Goal: Information Seeking & Learning: Learn about a topic

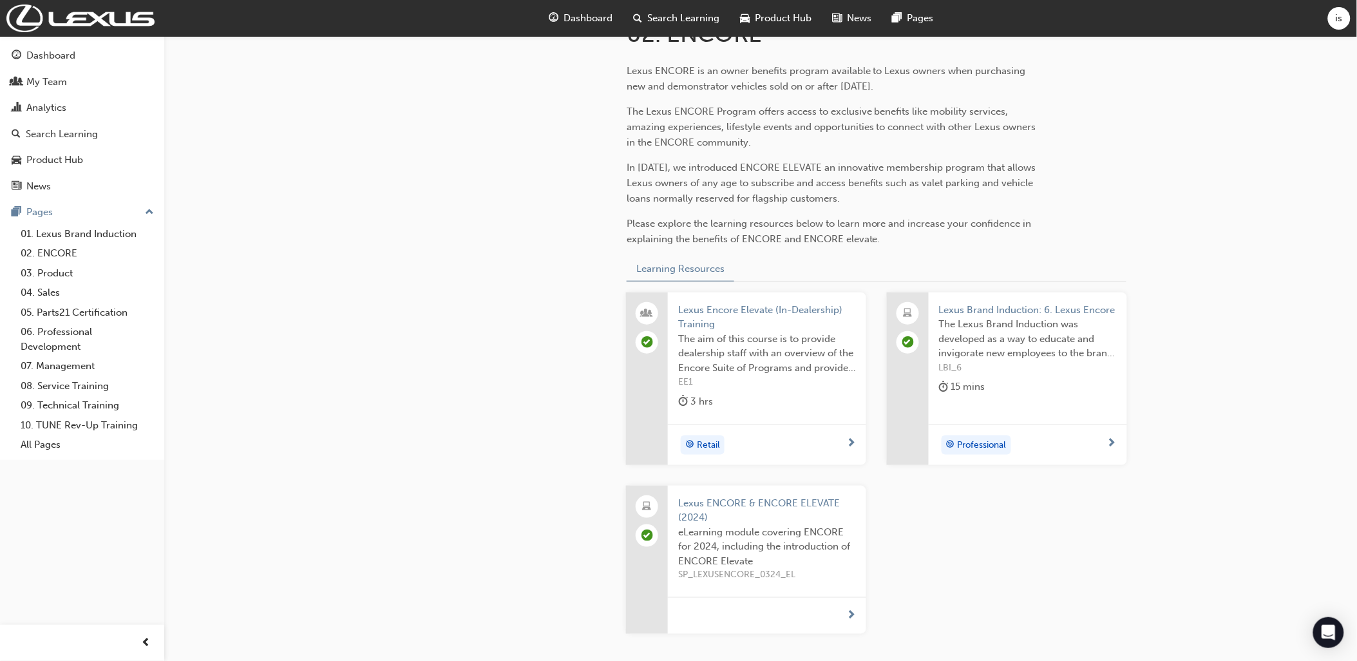
scroll to position [265, 0]
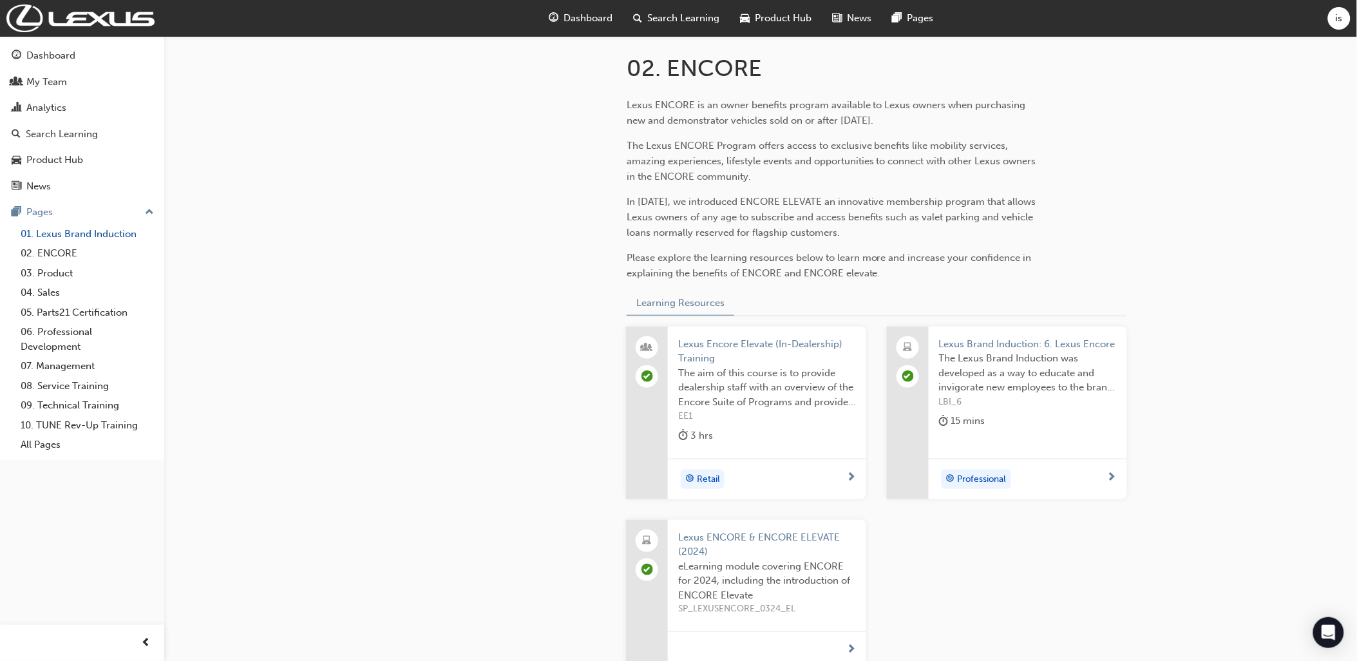
click at [56, 234] on link "01. Lexus Brand Induction" at bounding box center [87, 234] width 144 height 20
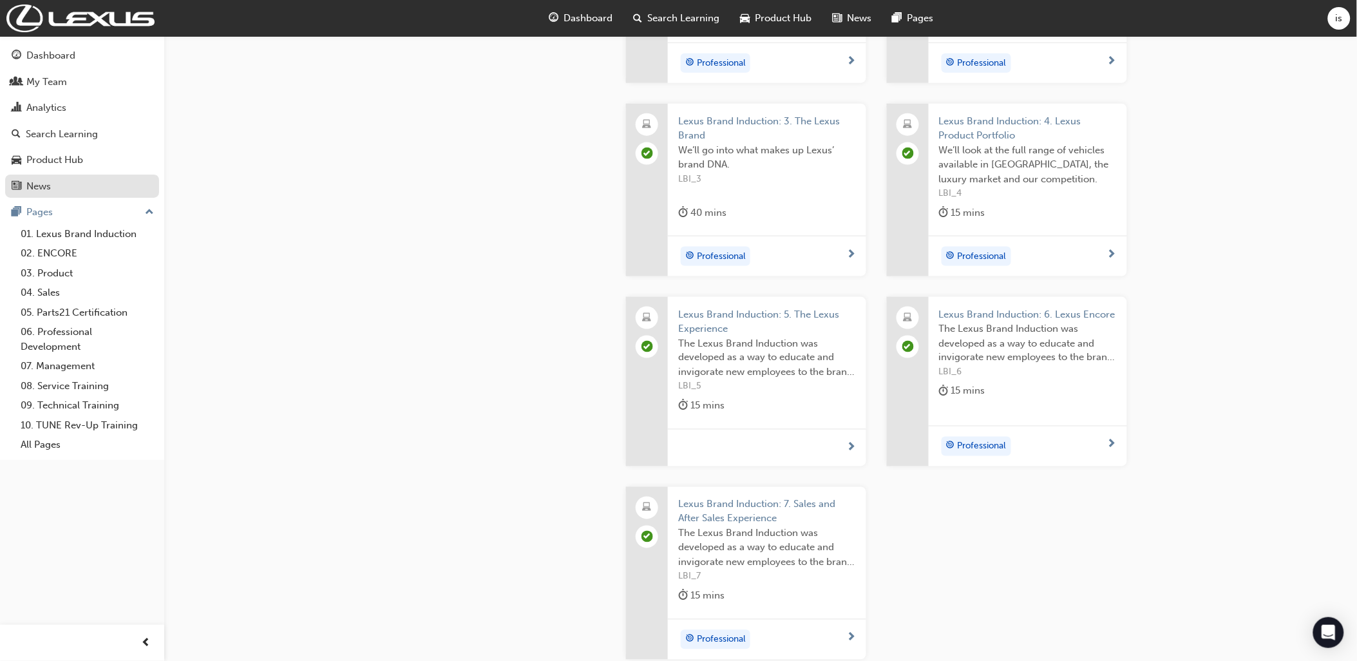
scroll to position [220, 0]
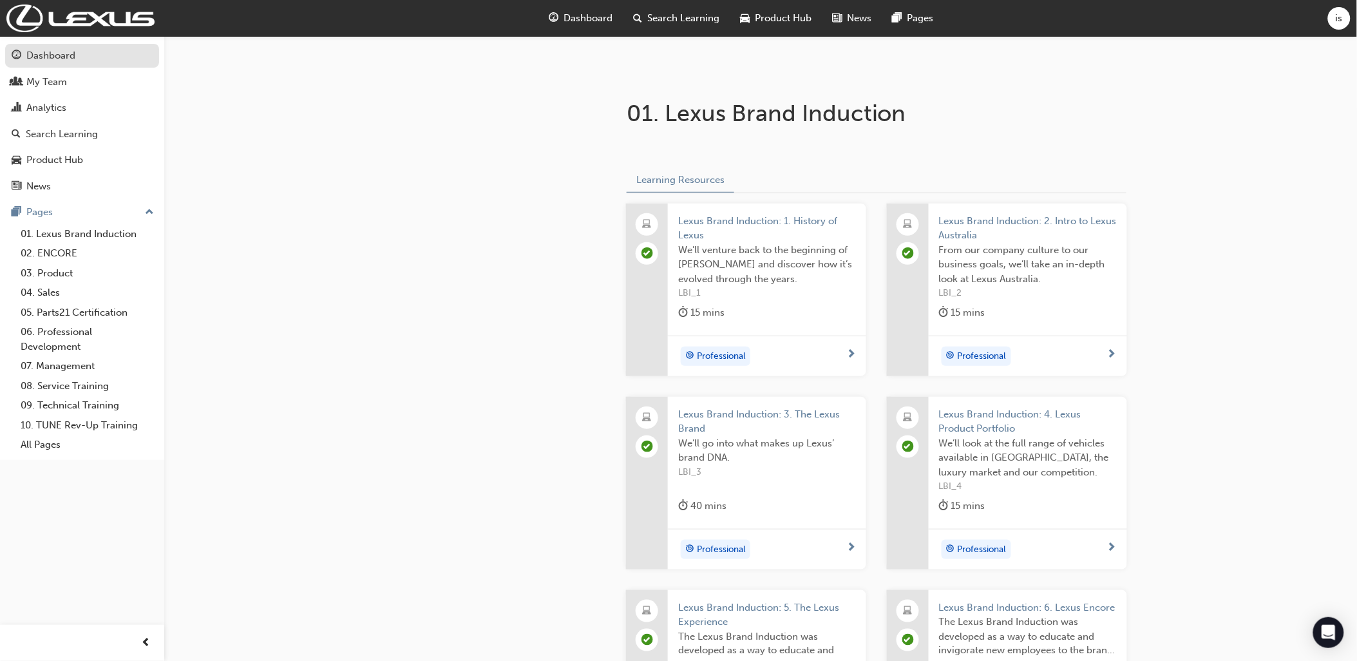
click at [43, 59] on div "Dashboard" at bounding box center [50, 55] width 49 height 15
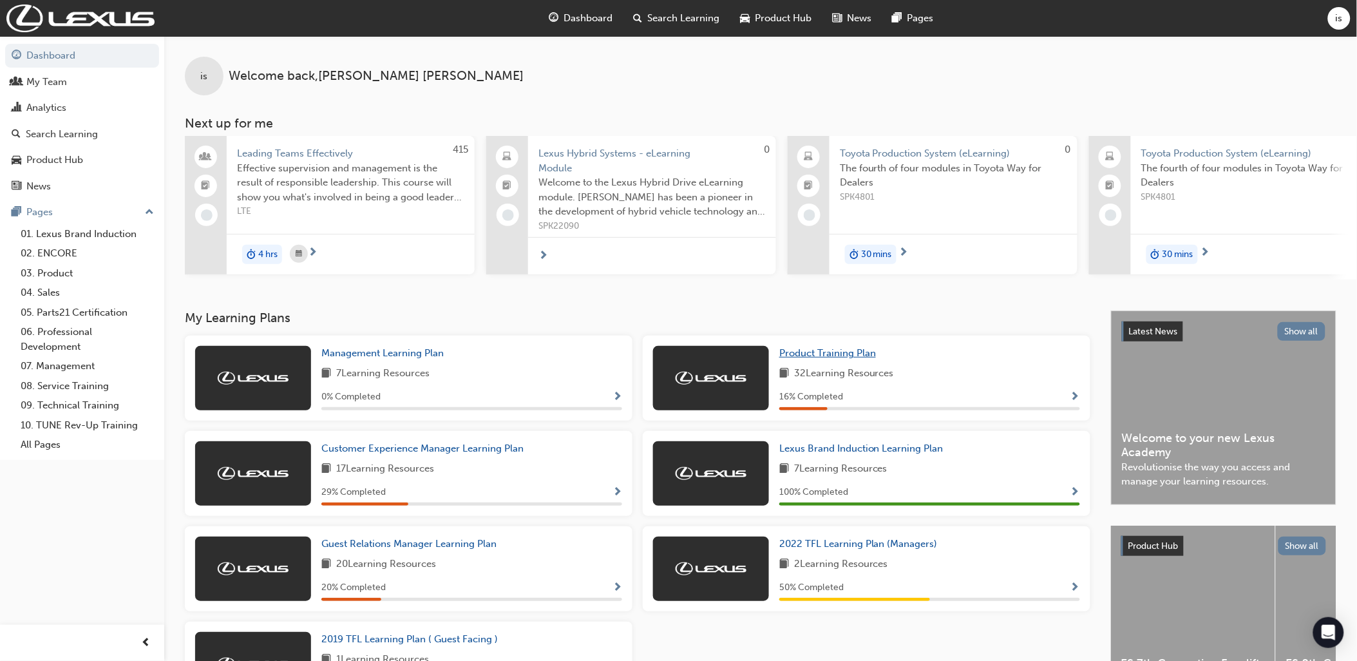
click at [827, 359] on span "Product Training Plan" at bounding box center [827, 353] width 97 height 12
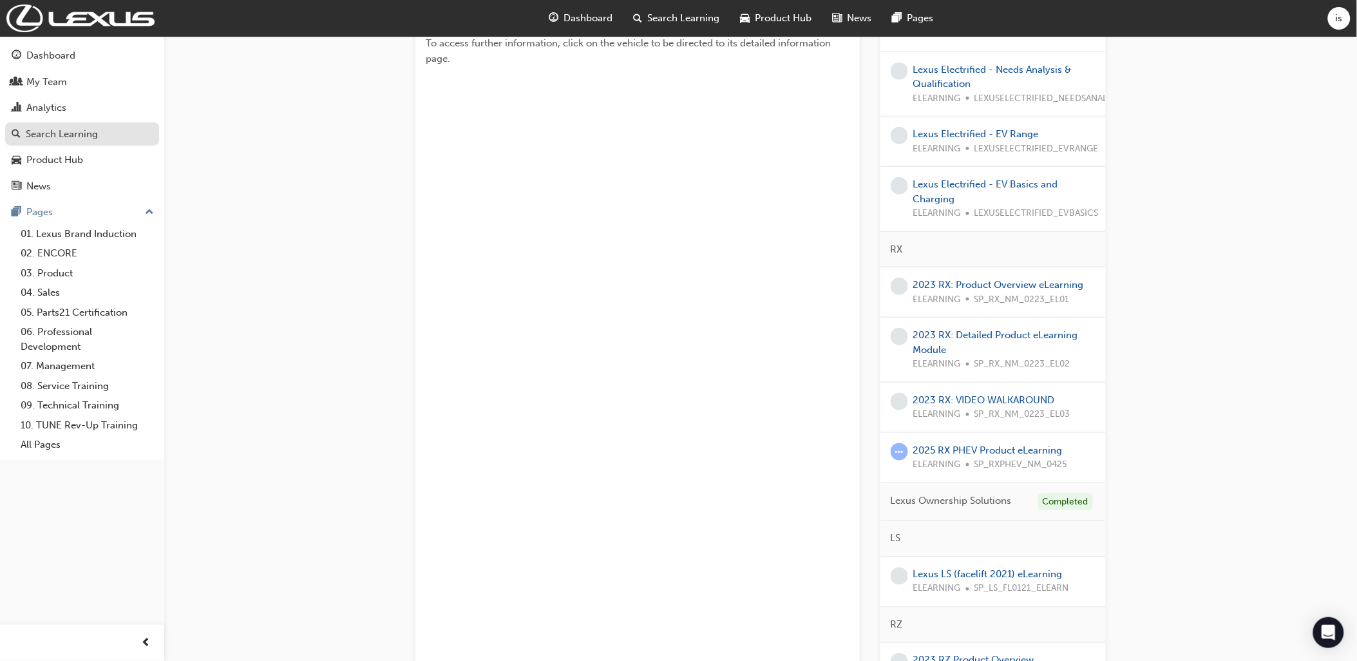
scroll to position [356, 0]
click at [41, 167] on div "Product Hub" at bounding box center [54, 160] width 57 height 15
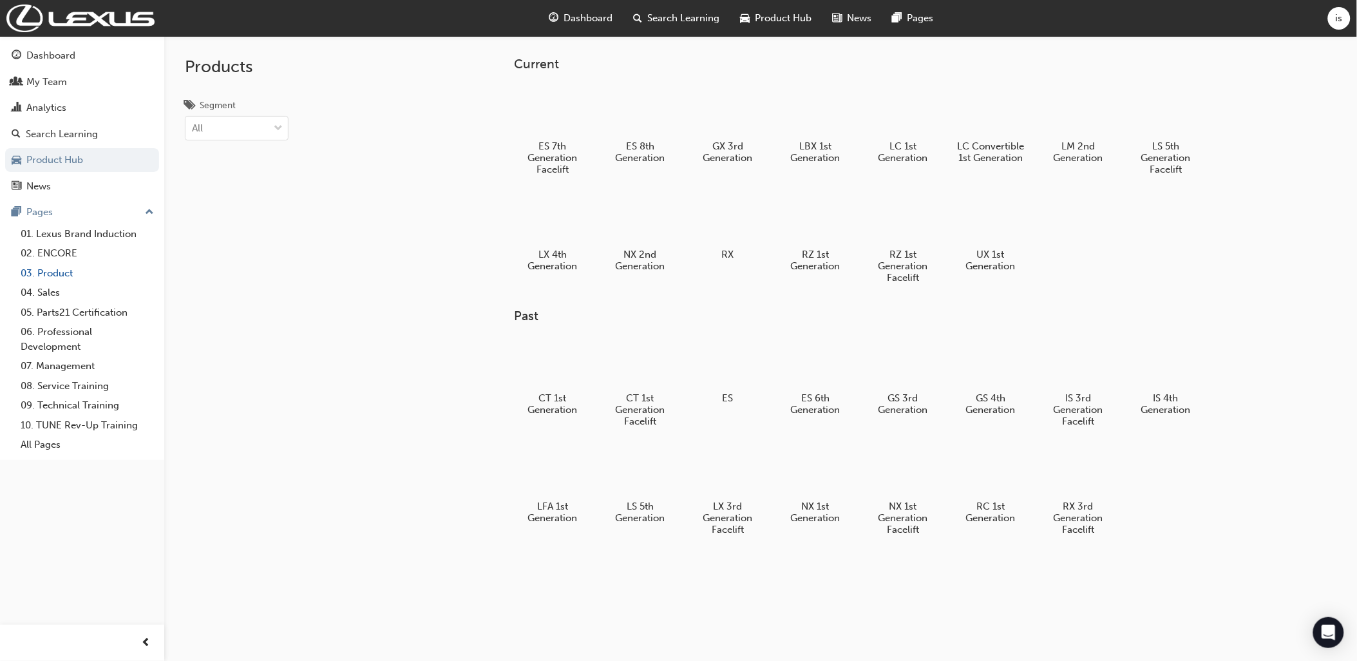
click at [49, 275] on link "03. Product" at bounding box center [87, 273] width 144 height 20
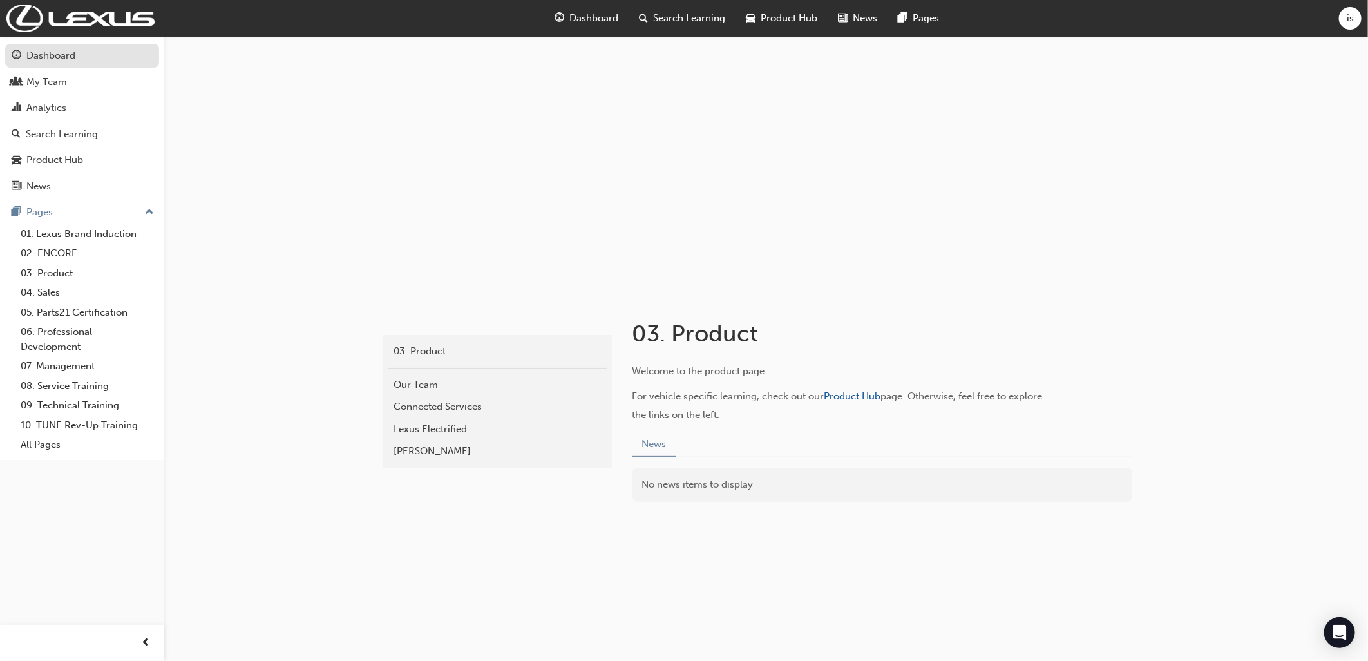
click at [34, 56] on div "Dashboard" at bounding box center [50, 55] width 49 height 15
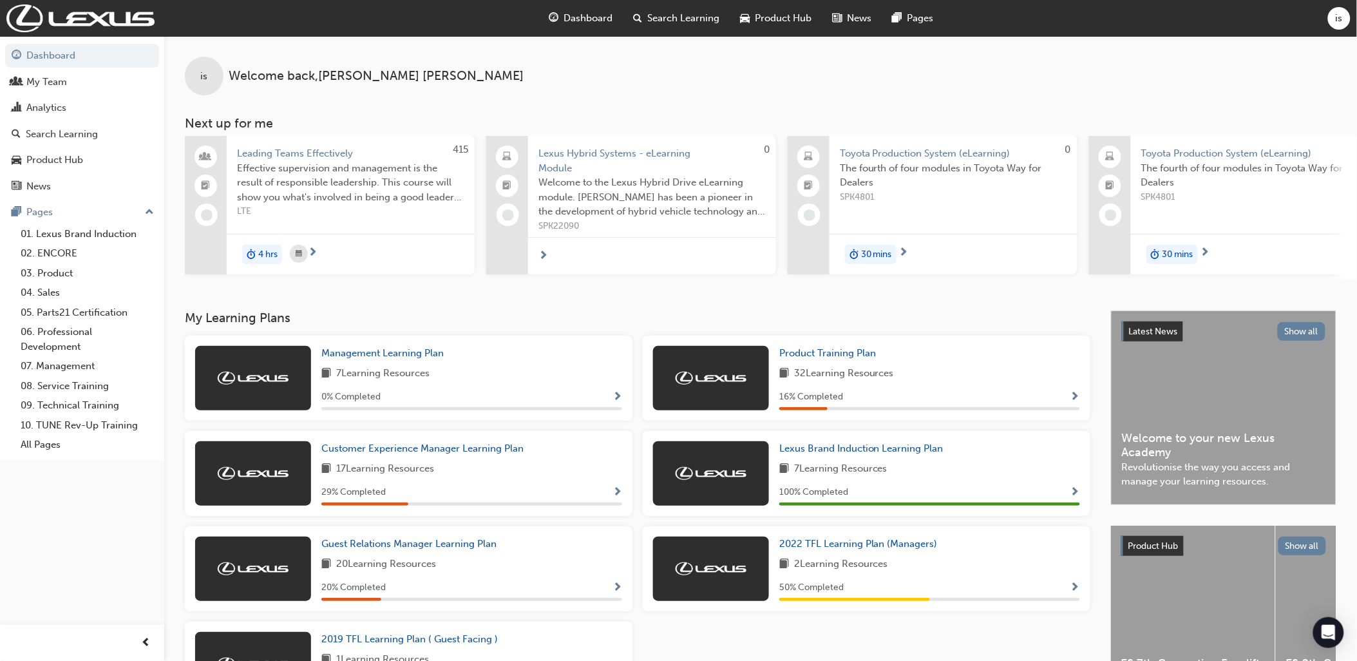
click at [582, 20] on span "Dashboard" at bounding box center [588, 18] width 49 height 15
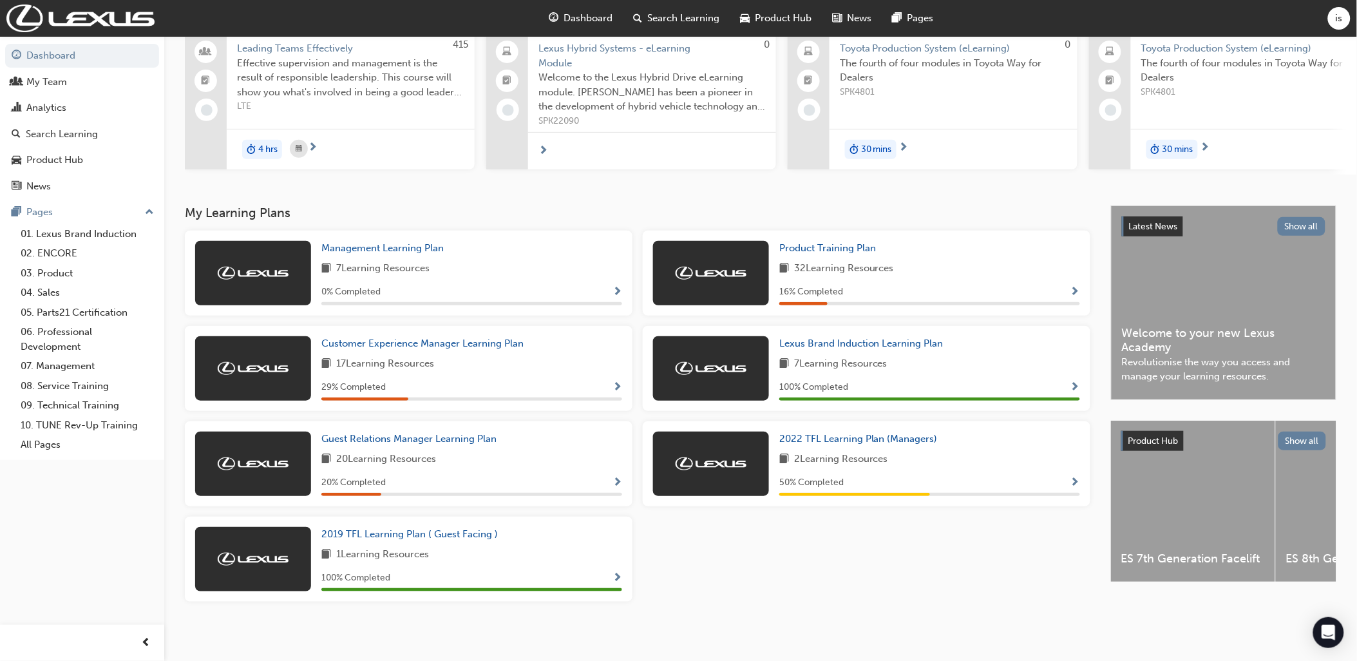
scroll to position [114, 0]
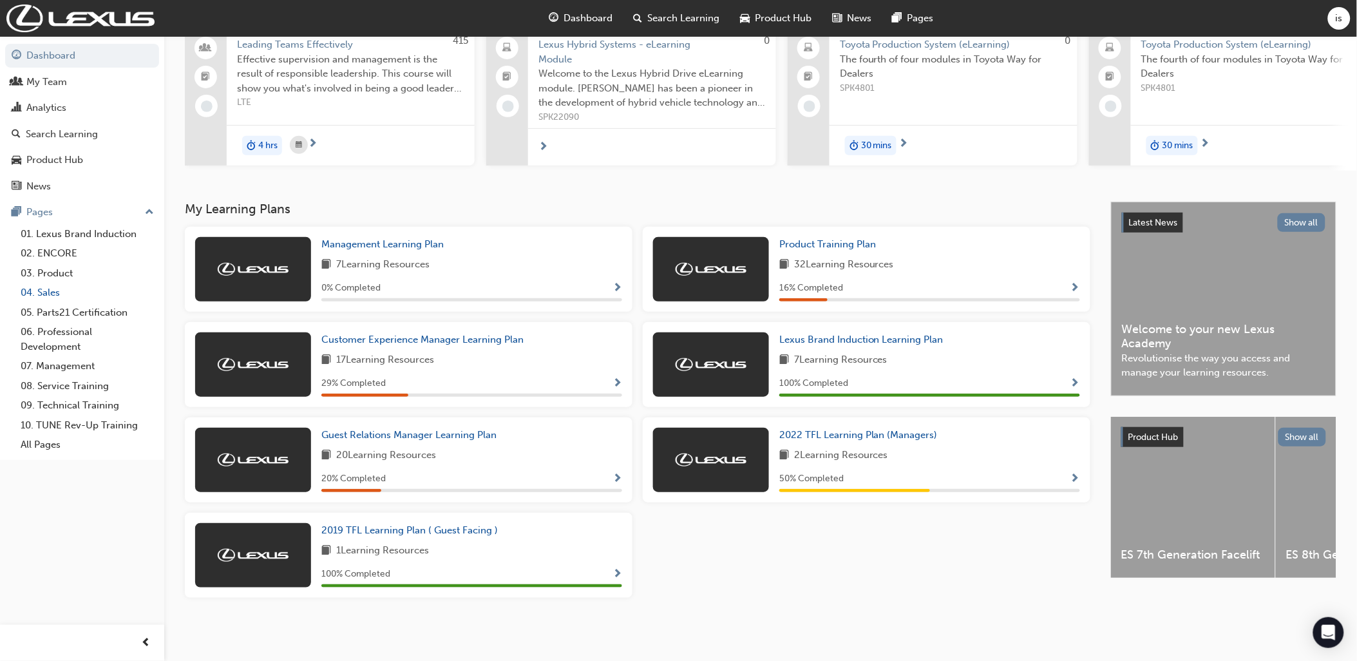
click at [50, 298] on link "04. Sales" at bounding box center [87, 293] width 144 height 20
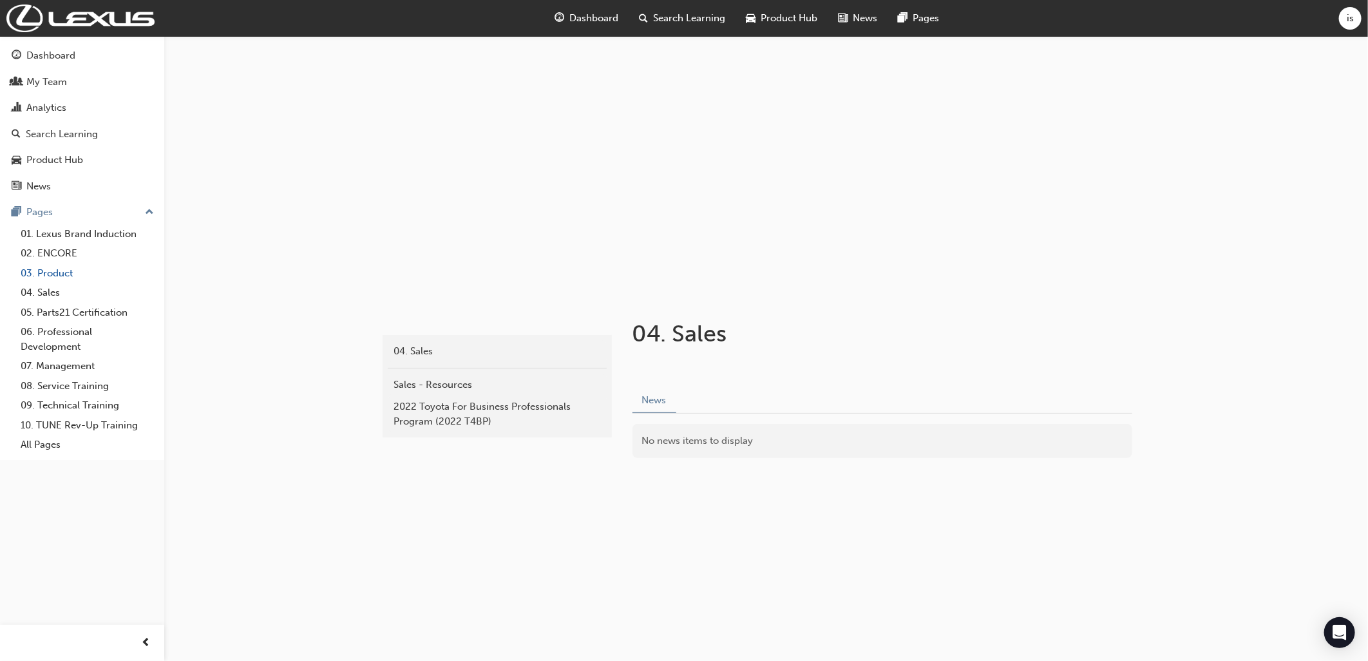
click at [48, 276] on link "03. Product" at bounding box center [87, 273] width 144 height 20
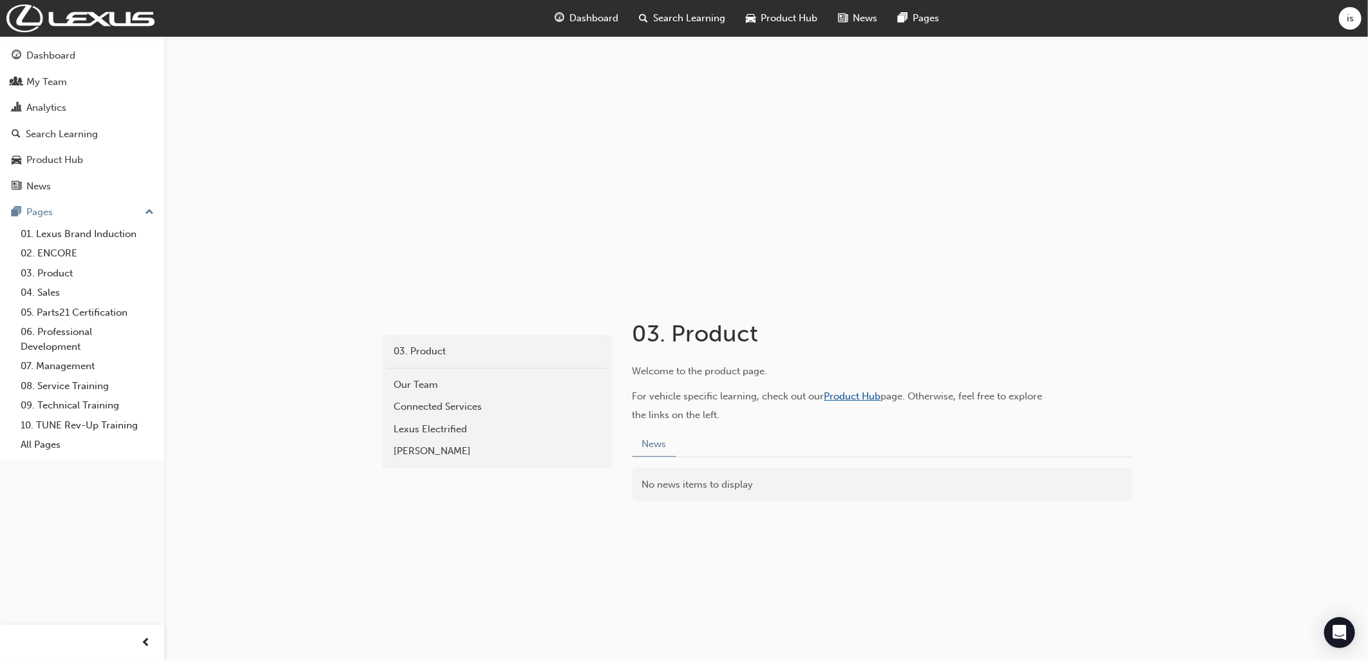
click at [859, 395] on span "Product Hub" at bounding box center [852, 396] width 57 height 12
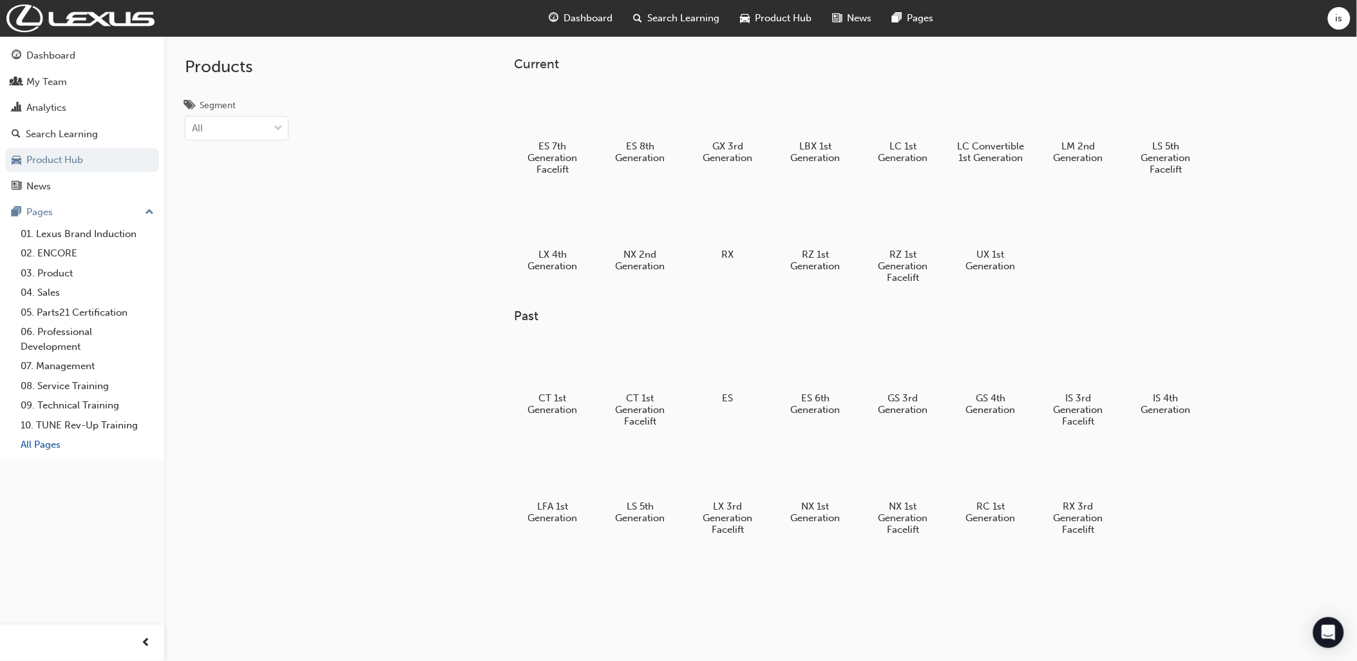
click at [44, 443] on link "All Pages" at bounding box center [87, 445] width 144 height 20
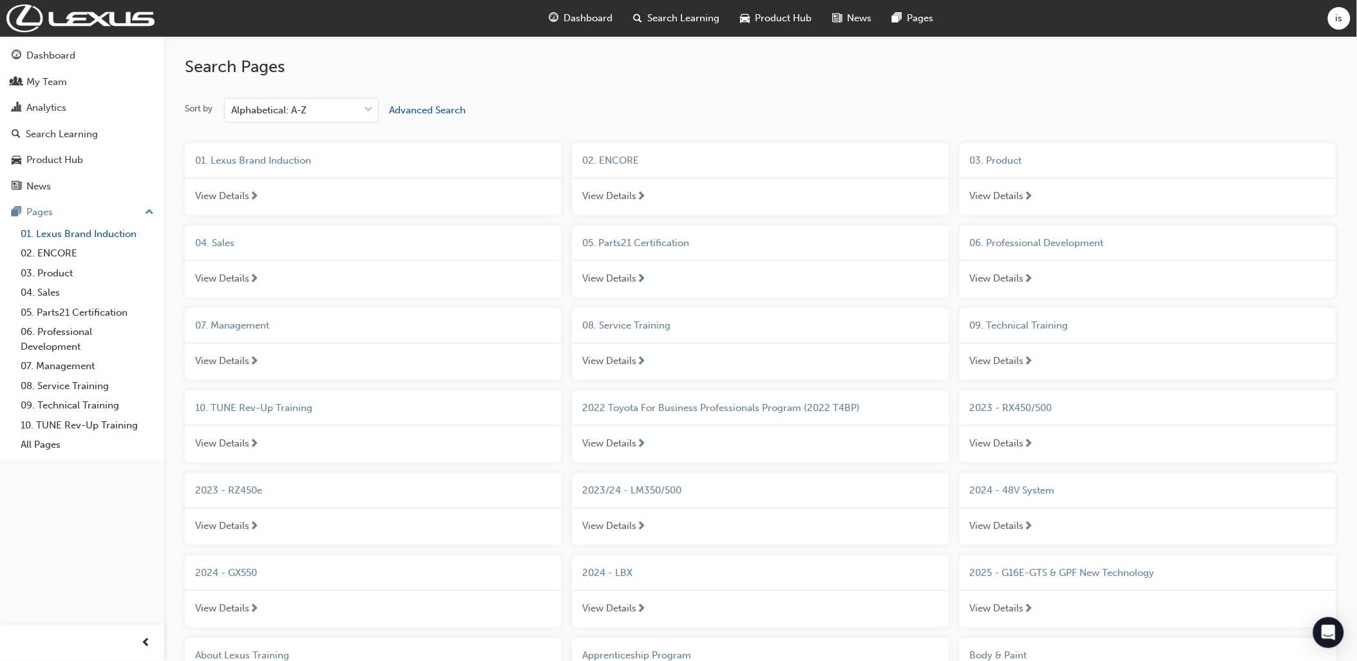
click at [52, 241] on link "01. Lexus Brand Induction" at bounding box center [87, 234] width 144 height 20
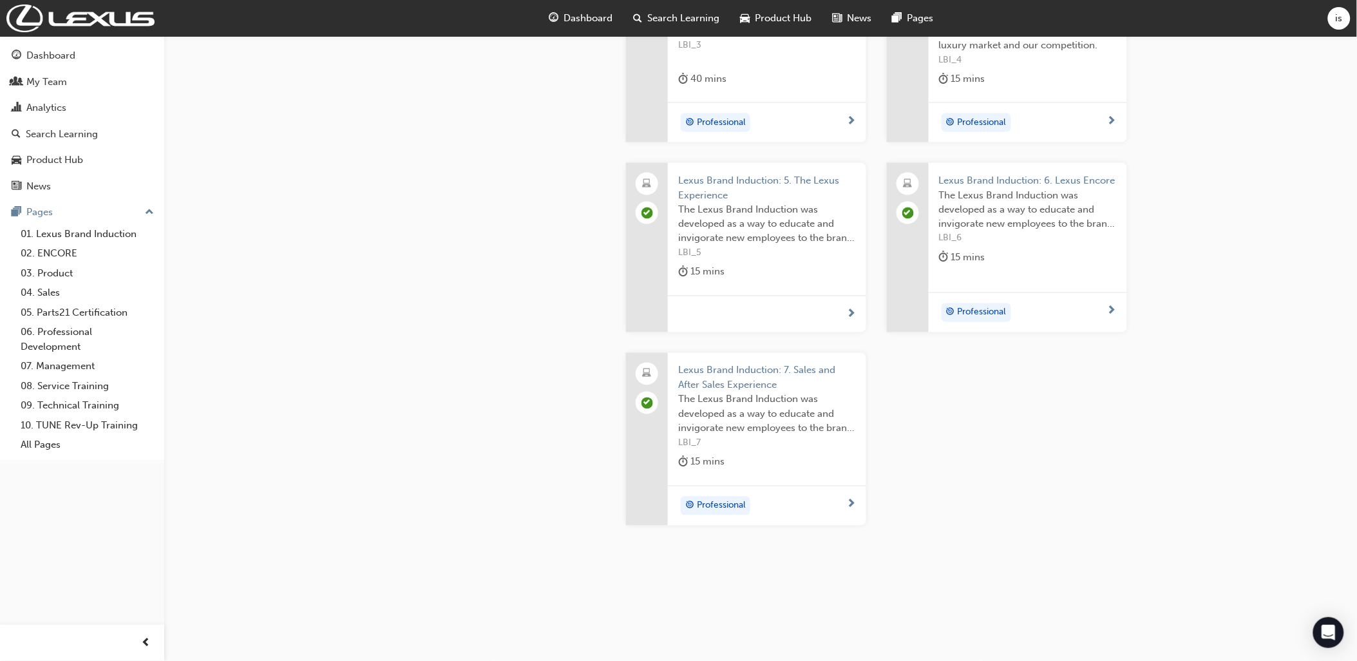
scroll to position [649, 0]
click at [64, 256] on link "02. ENCORE" at bounding box center [87, 253] width 144 height 20
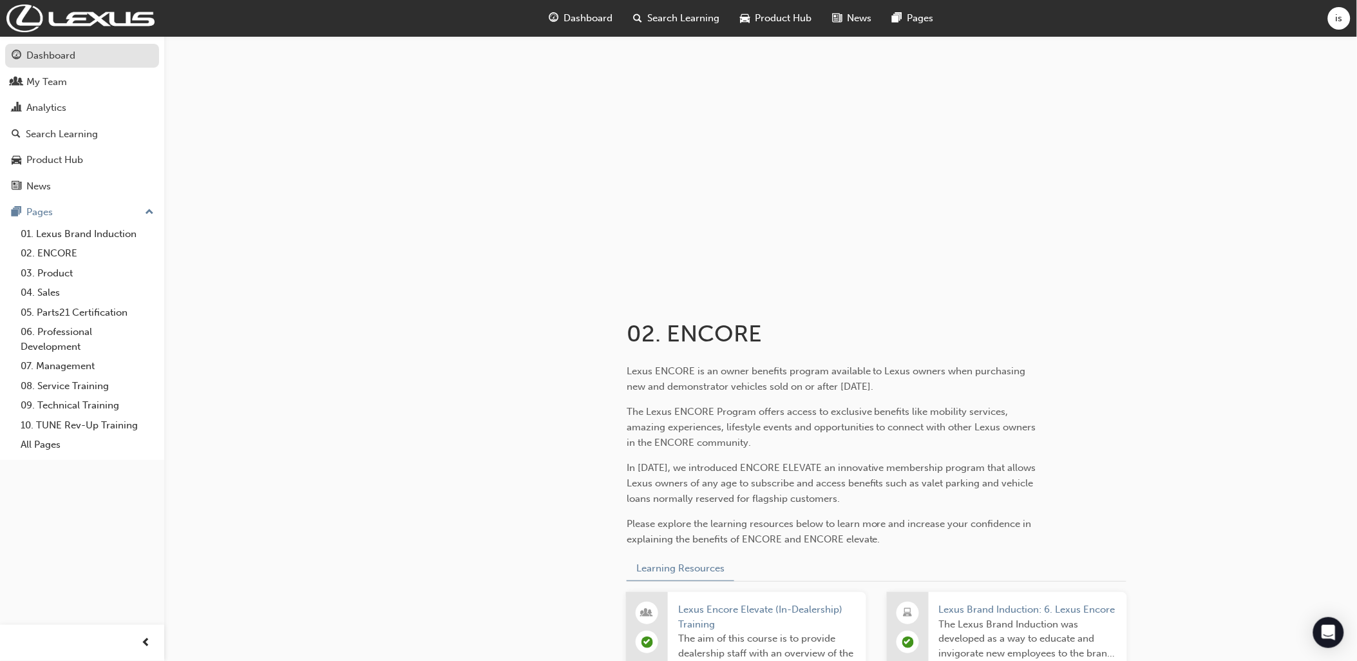
click at [37, 56] on div "Dashboard" at bounding box center [50, 55] width 49 height 15
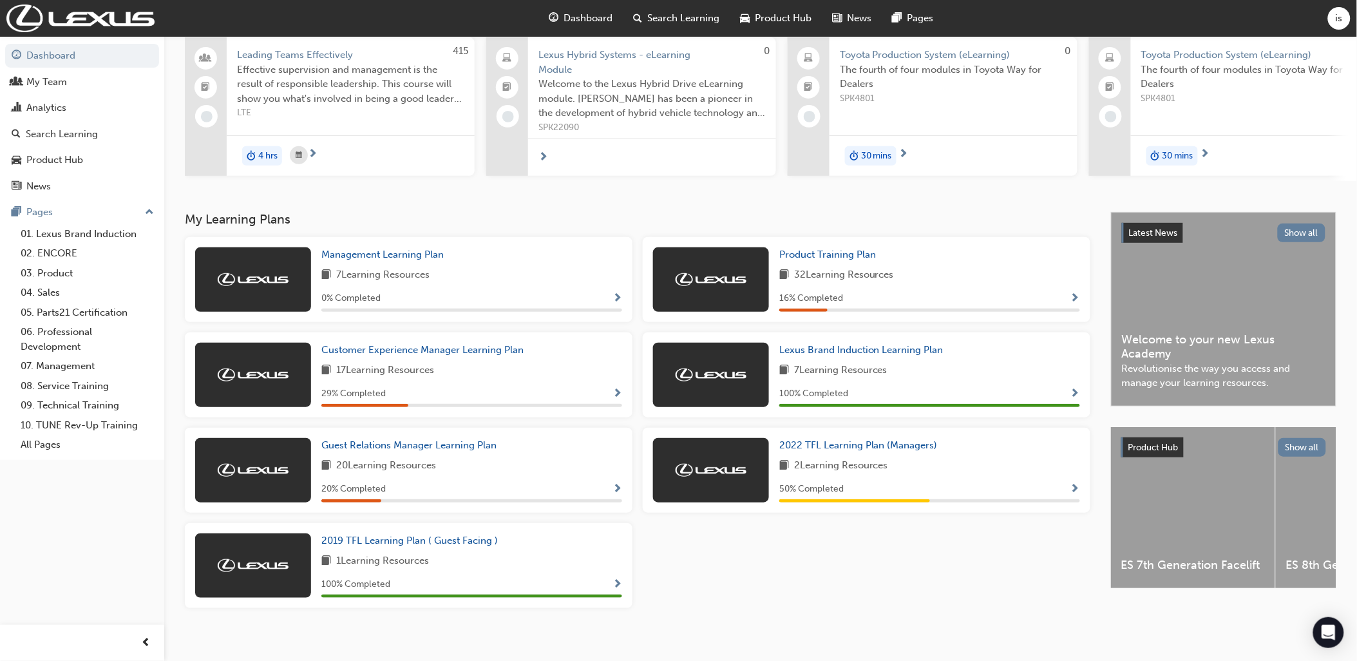
scroll to position [114, 0]
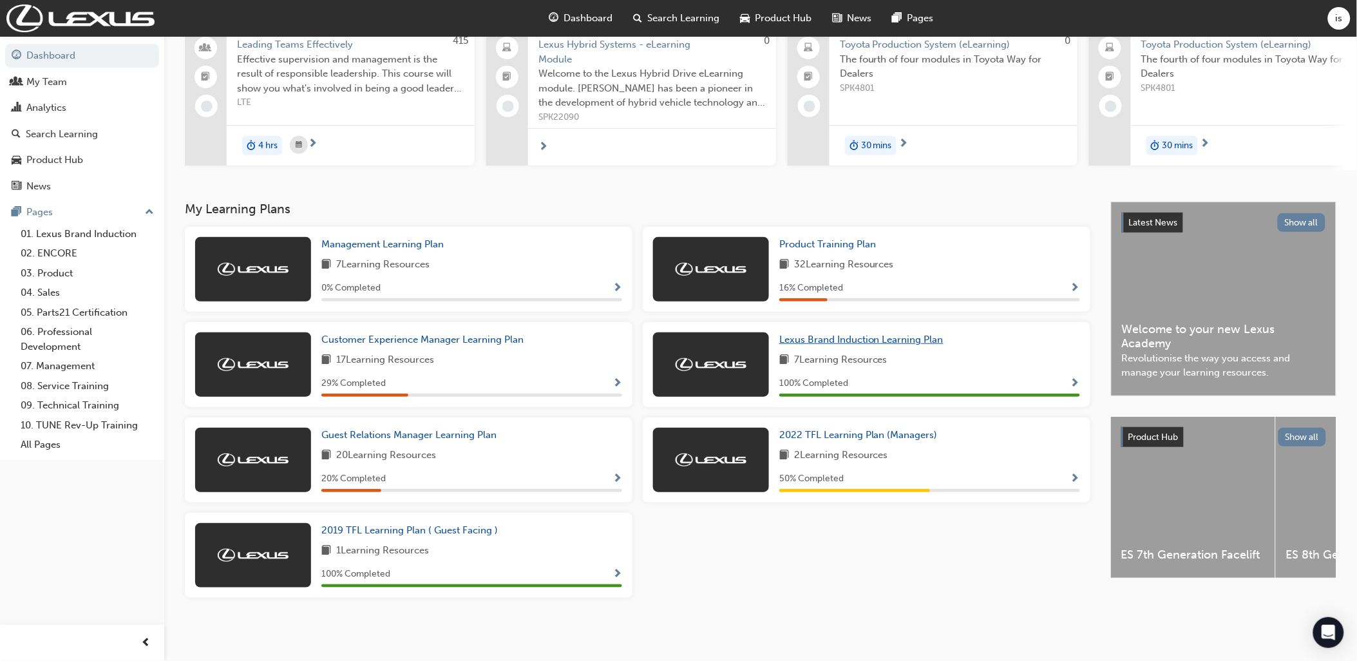
click at [820, 338] on span "Lexus Brand Induction Learning Plan" at bounding box center [861, 340] width 164 height 12
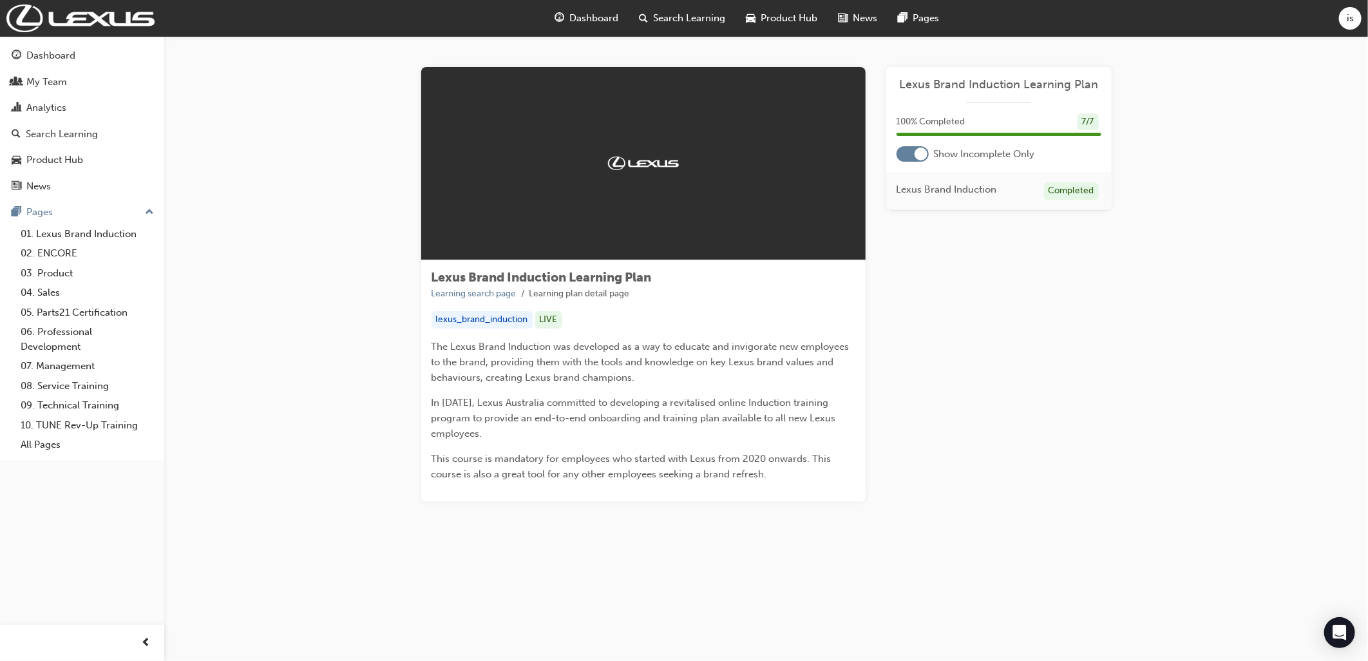
click at [989, 81] on span "Lexus Brand Induction Learning Plan" at bounding box center [998, 84] width 205 height 15
click at [971, 185] on span "Lexus Brand Induction" at bounding box center [946, 189] width 100 height 15
click at [578, 278] on span "Lexus Brand Induction Learning Plan" at bounding box center [541, 277] width 220 height 15
click at [547, 317] on div "LIVE" at bounding box center [548, 319] width 27 height 17
click at [57, 224] on button "Pages" at bounding box center [82, 212] width 154 height 24
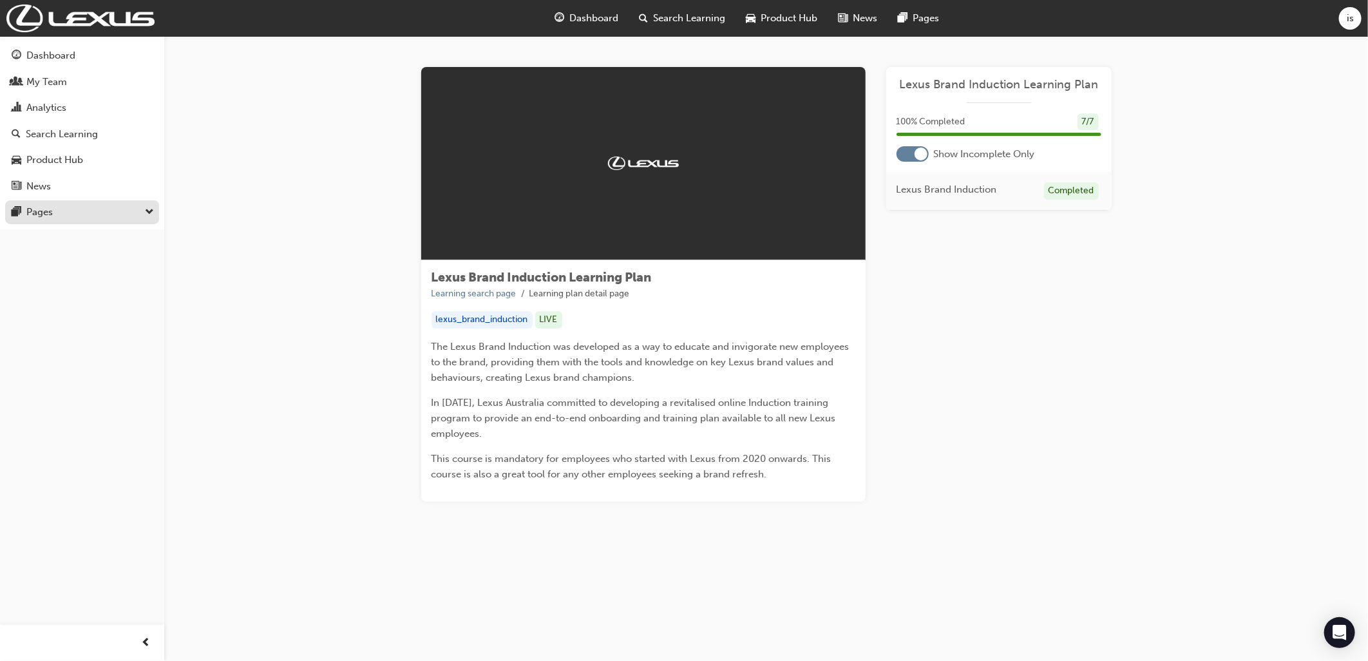
click at [54, 218] on div "Pages" at bounding box center [82, 212] width 141 height 16
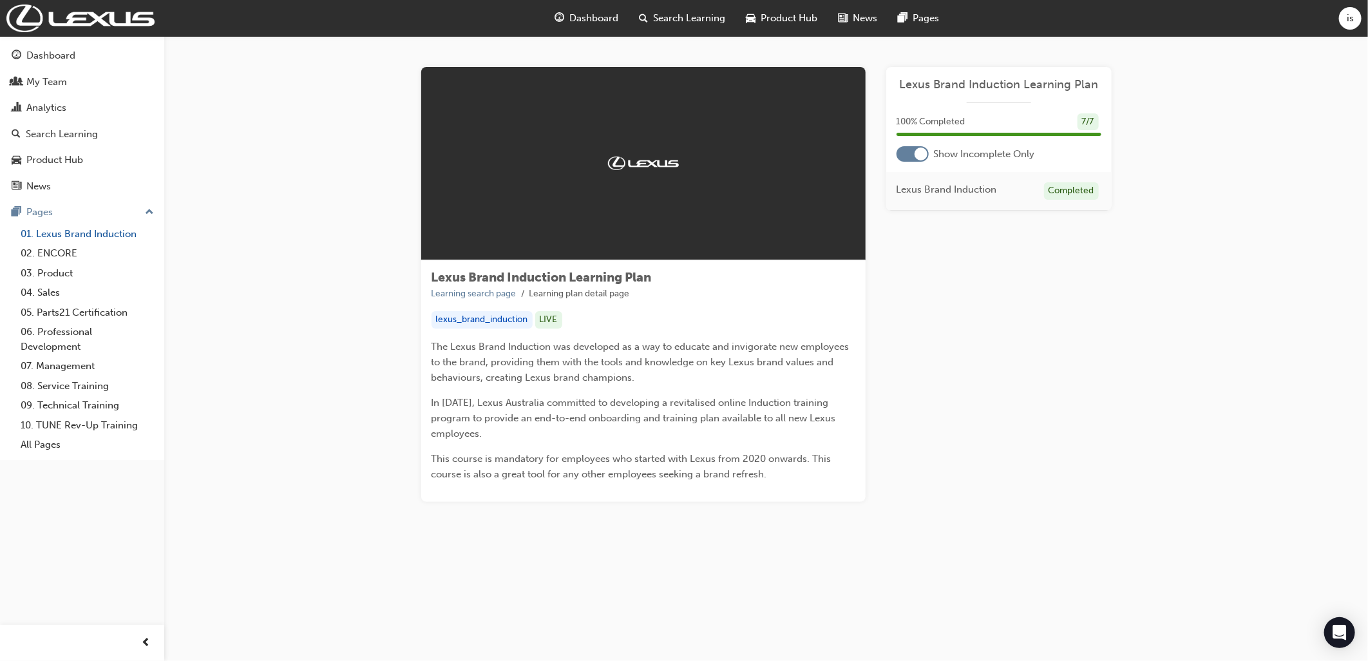
click at [63, 237] on link "01. Lexus Brand Induction" at bounding box center [87, 234] width 144 height 20
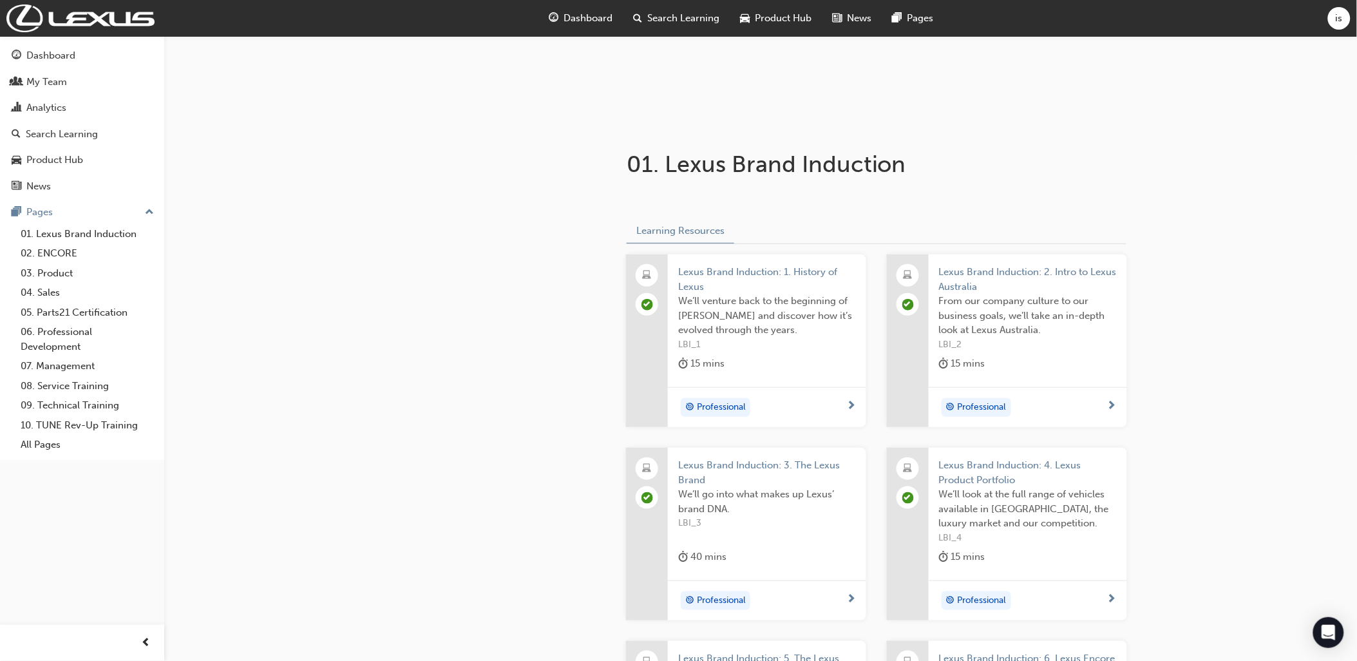
scroll to position [214, 0]
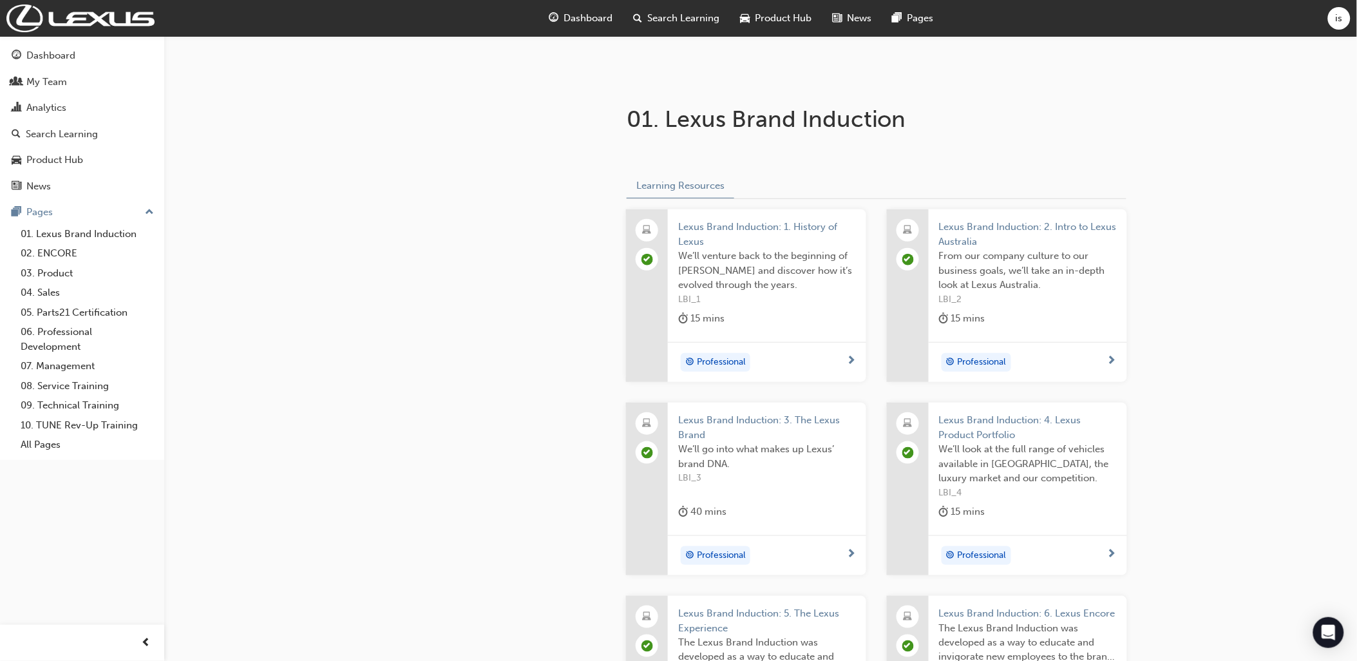
click at [717, 224] on span "Lexus Brand Induction: 1. History of Lexus" at bounding box center [767, 234] width 178 height 29
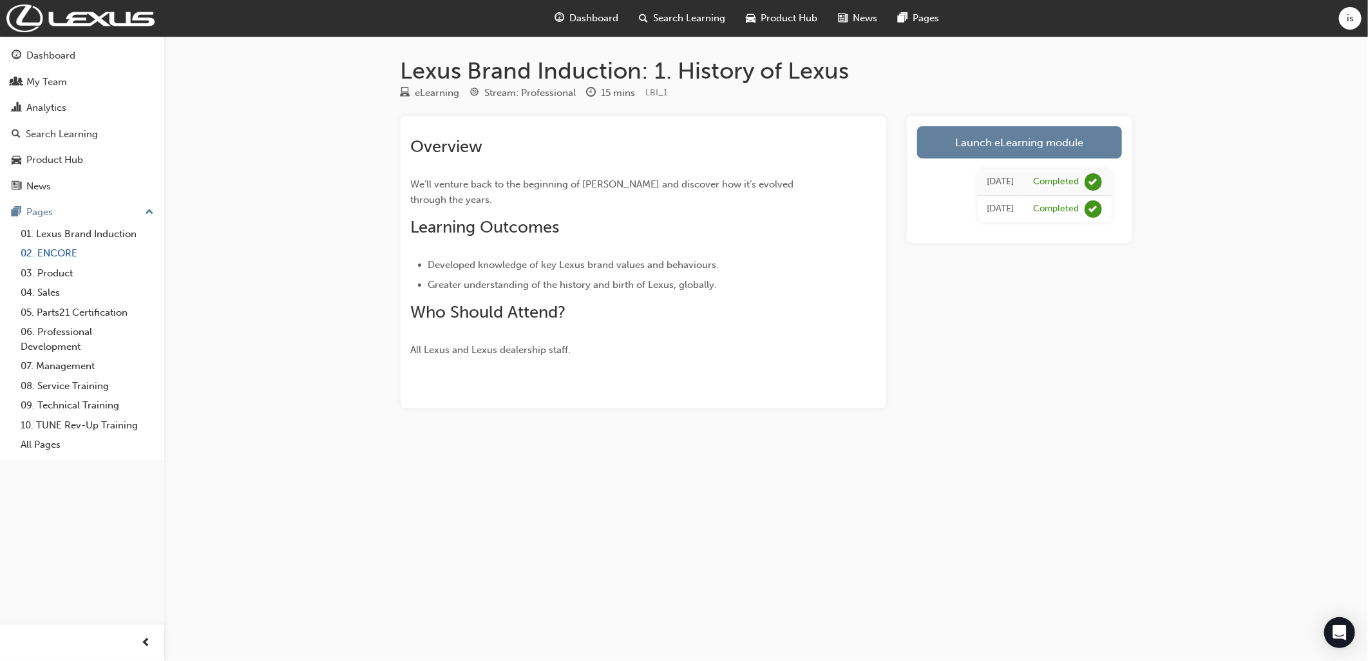
click at [55, 251] on link "02. ENCORE" at bounding box center [87, 253] width 144 height 20
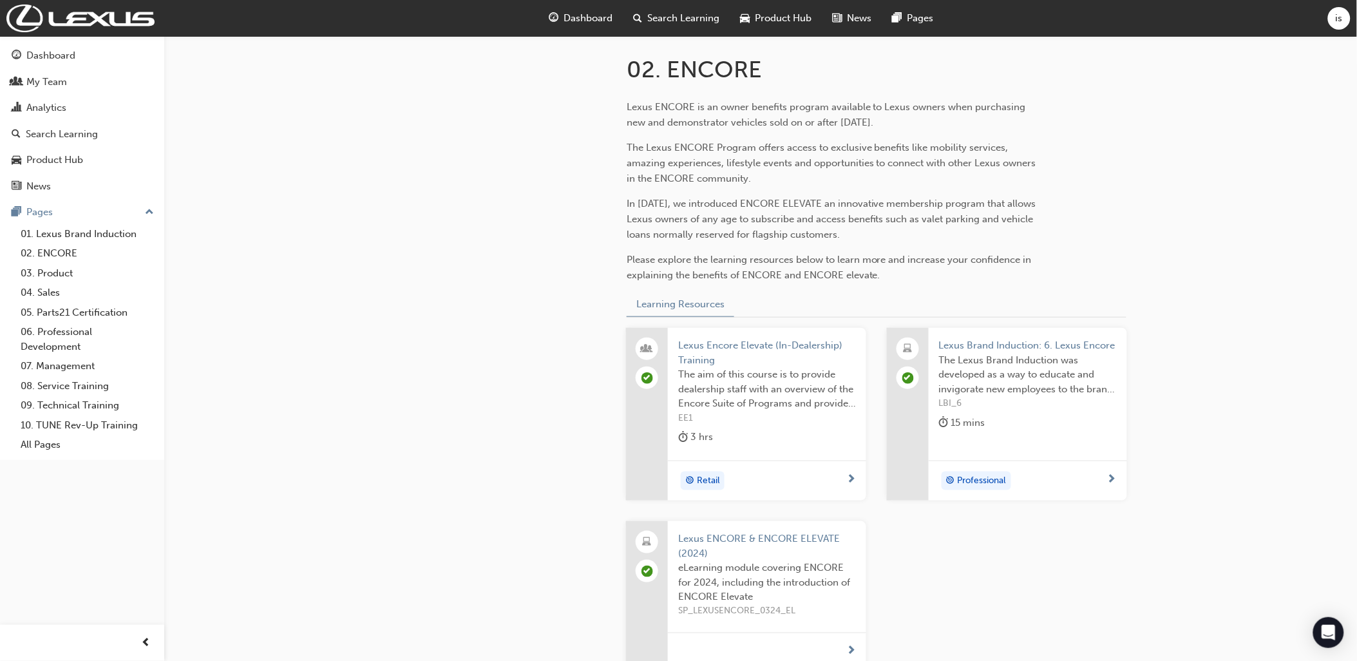
scroll to position [408, 0]
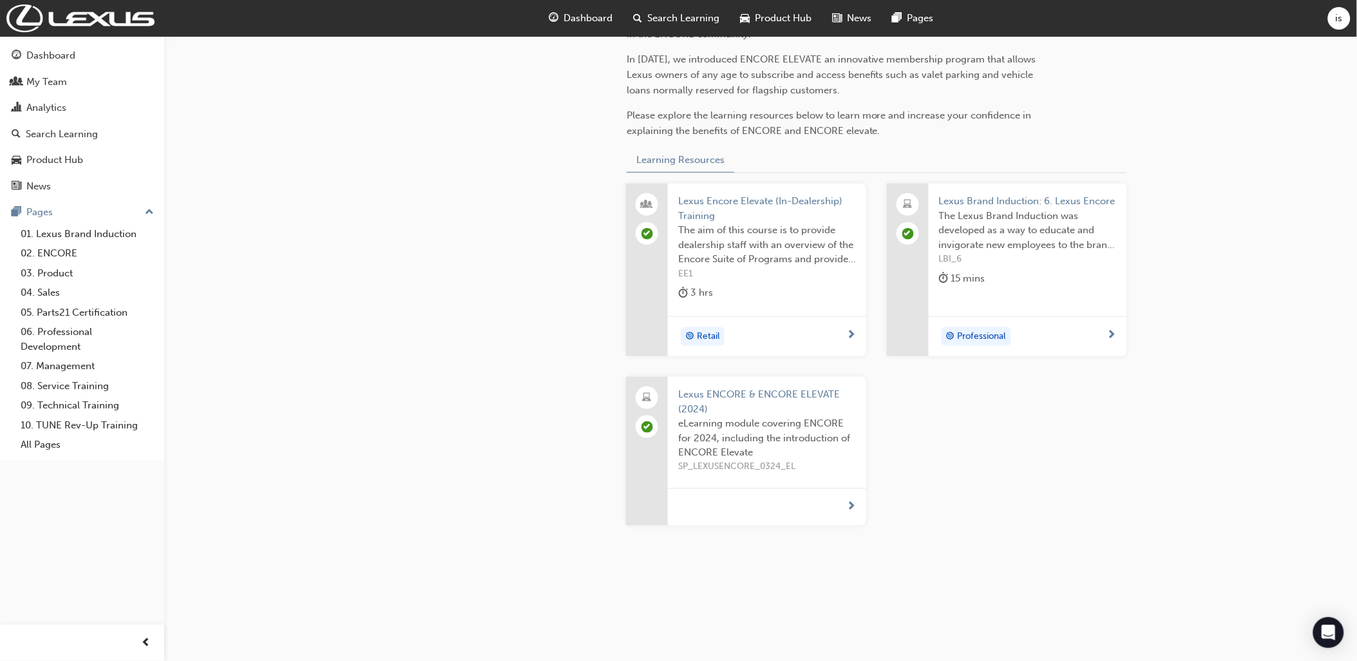
click at [769, 393] on span "Lexus ENCORE & ENCORE ELEVATE (2024)" at bounding box center [767, 401] width 178 height 29
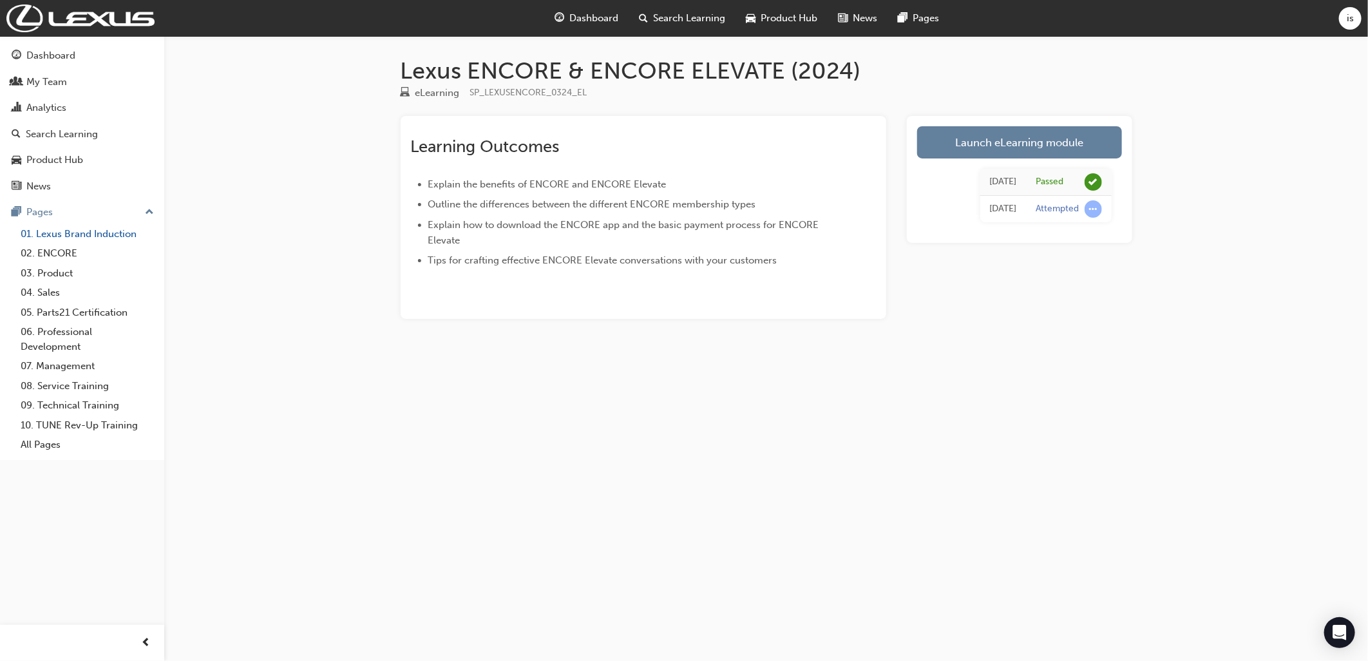
click at [63, 237] on link "01. Lexus Brand Induction" at bounding box center [87, 234] width 144 height 20
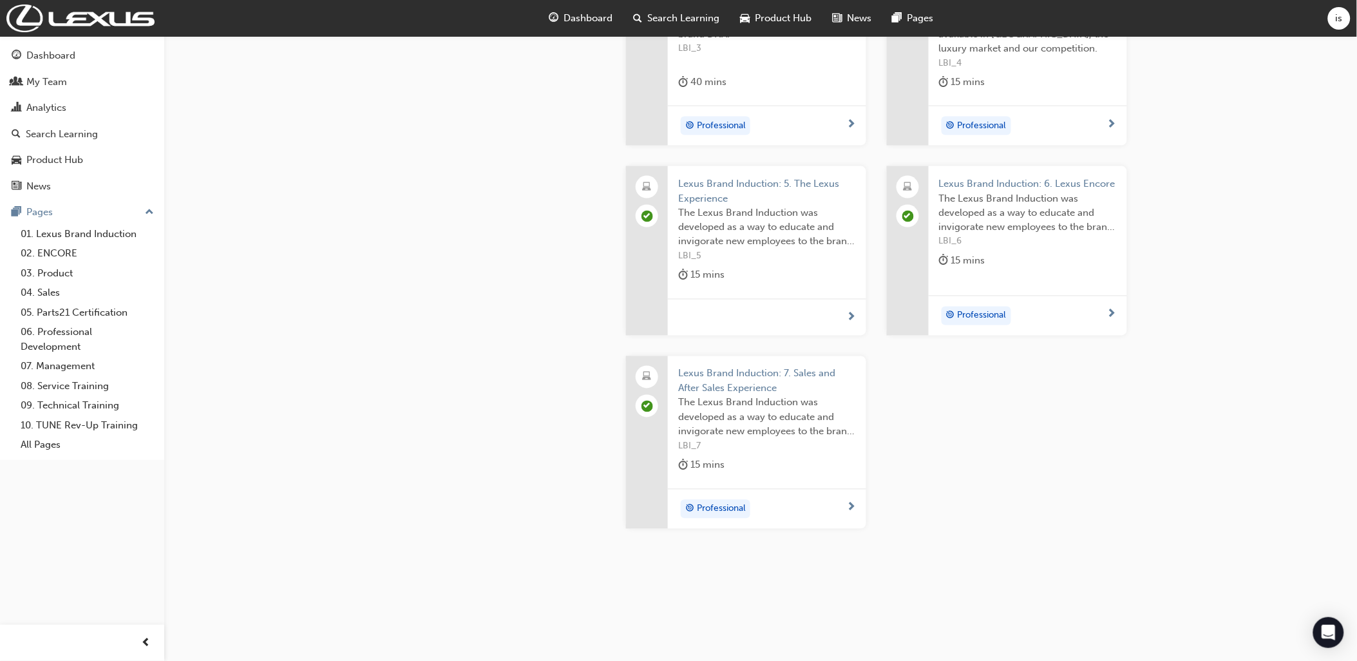
scroll to position [649, 0]
click at [734, 370] on span "Lexus Brand Induction: 7. Sales and After Sales Experience" at bounding box center [767, 377] width 178 height 29
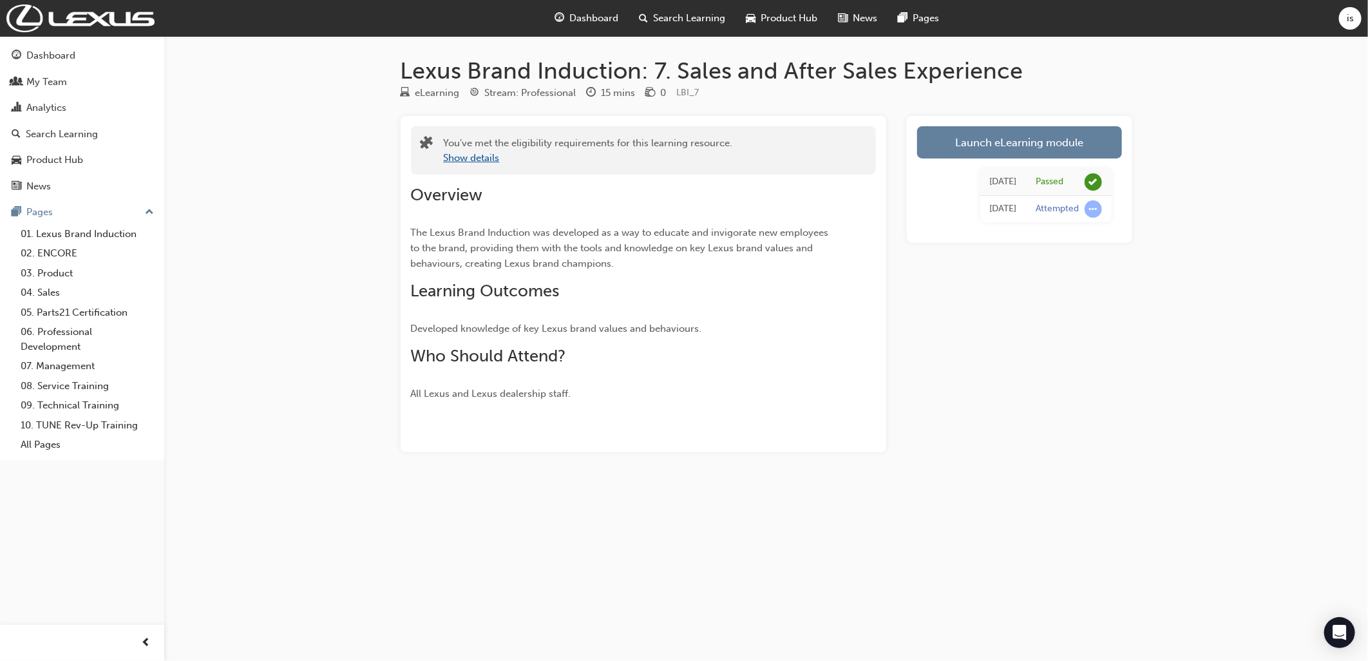
click at [479, 156] on button "Show details" at bounding box center [472, 158] width 56 height 15
